Goal: Navigation & Orientation: Find specific page/section

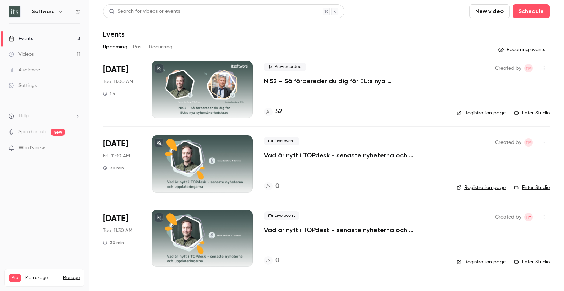
click at [31, 55] on div "Videos" at bounding box center [21, 54] width 25 height 7
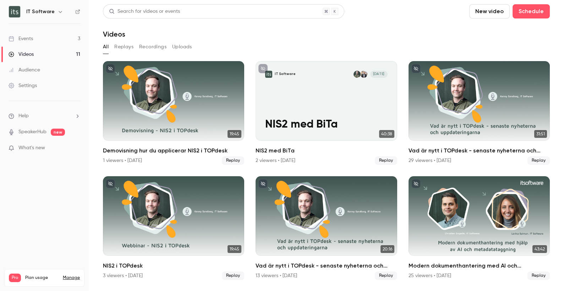
click at [184, 49] on button "Uploads" at bounding box center [182, 46] width 20 height 11
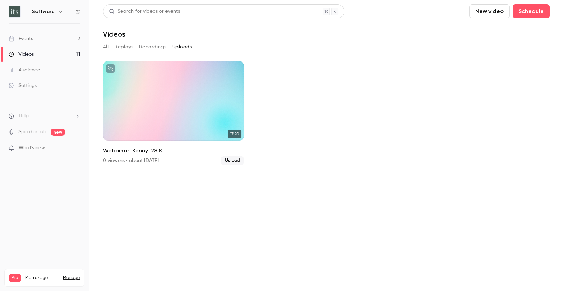
click at [105, 46] on button "All" at bounding box center [106, 46] width 6 height 11
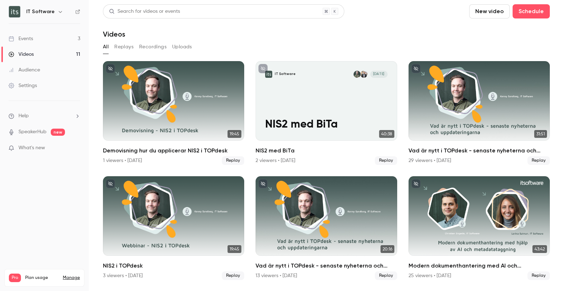
click at [28, 37] on div "Events" at bounding box center [21, 38] width 25 height 7
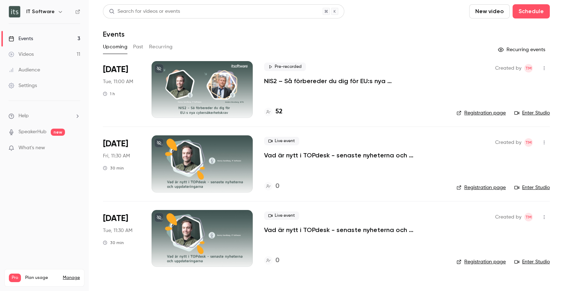
click at [161, 47] on button "Recurring" at bounding box center [161, 46] width 24 height 11
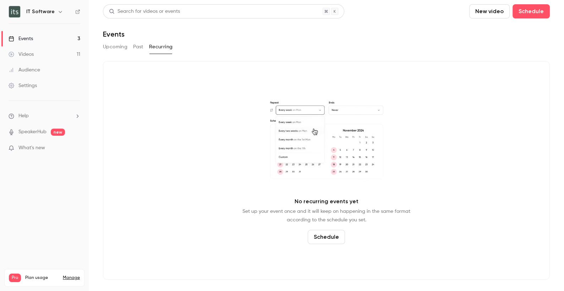
click at [138, 47] on button "Past" at bounding box center [138, 46] width 10 height 11
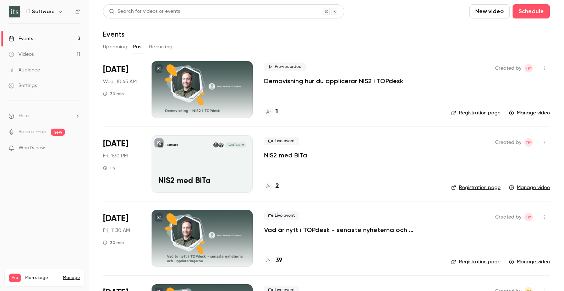
click at [31, 53] on div "Videos" at bounding box center [21, 54] width 25 height 7
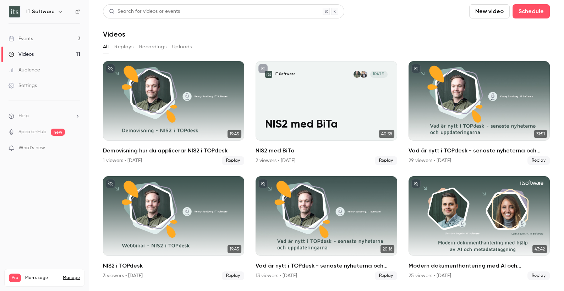
click at [179, 44] on button "Uploads" at bounding box center [182, 46] width 20 height 11
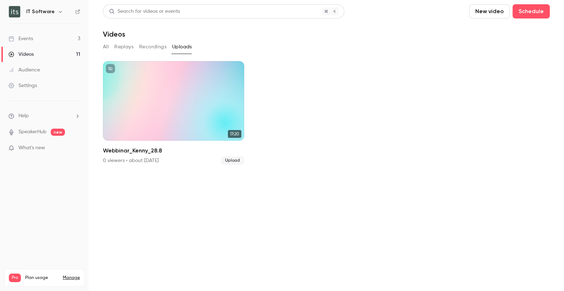
click at [119, 47] on button "Replays" at bounding box center [123, 46] width 19 height 11
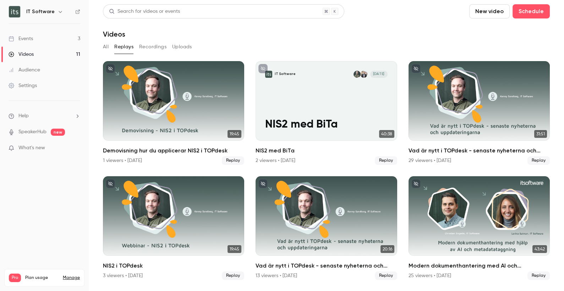
click at [104, 47] on button "All" at bounding box center [106, 46] width 6 height 11
click at [40, 40] on link "Events 3" at bounding box center [44, 39] width 89 height 16
